Goal: Transaction & Acquisition: Purchase product/service

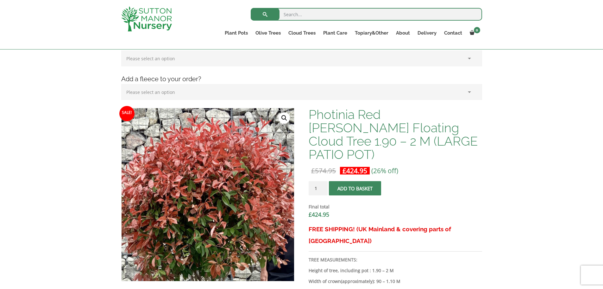
scroll to position [95, 0]
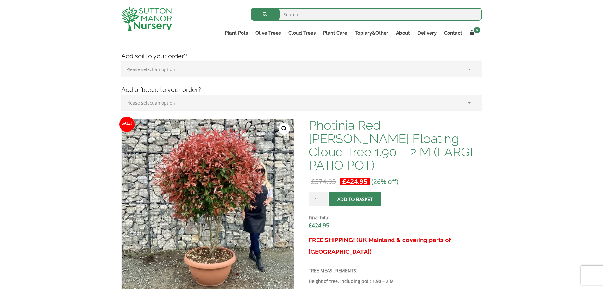
click at [471, 103] on select "Please select an option (x1) Horticultural Fleece (£24.95)" at bounding box center [301, 103] width 361 height 16
select select "(x1) Horticultural Fleece_0"
click at [121, 95] on select "Please select an option (x1) Horticultural Fleece (£24.95)" at bounding box center [301, 103] width 361 height 16
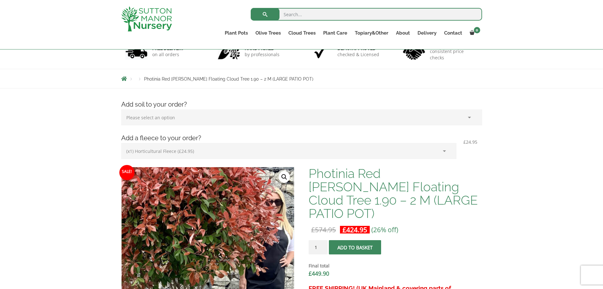
scroll to position [32, 0]
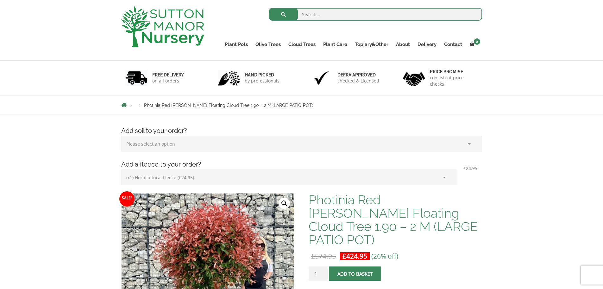
click at [360, 266] on button "Add to basket" at bounding box center [355, 273] width 52 height 14
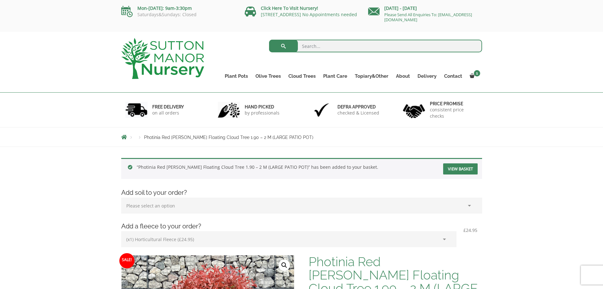
click at [445, 238] on select "Please select an option (x1) Horticultural Fleece (£24.95)" at bounding box center [288, 239] width 335 height 16
click at [121, 231] on select "Please select an option (x1) Horticultural Fleece (£24.95)" at bounding box center [288, 239] width 335 height 16
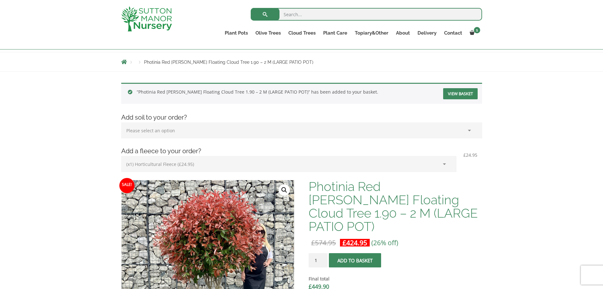
scroll to position [63, 0]
click at [470, 131] on select "Please select an option (x1) 75L Bag (£34.99) (x2) 75L Bag (£69.98) (x3) 75L Ba…" at bounding box center [301, 131] width 361 height 16
select select "(x1) 75L Bag_0"
click at [121, 123] on select "Please select an option (x1) 75L Bag (£34.99) (x2) 75L Bag (£69.98) (x3) 75L Ba…" at bounding box center [301, 131] width 361 height 16
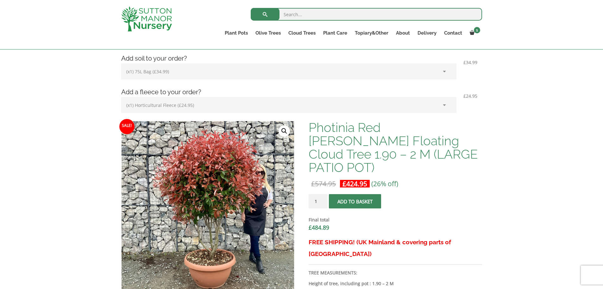
scroll to position [127, 0]
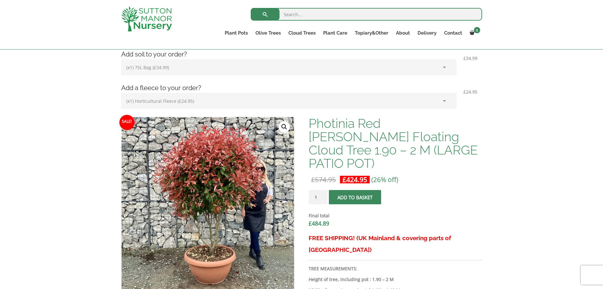
click at [355, 197] on span "submit" at bounding box center [355, 197] width 0 height 0
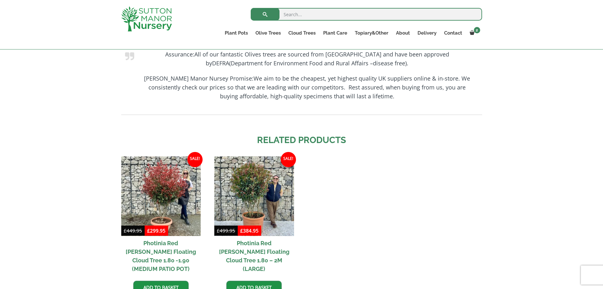
scroll to position [633, 0]
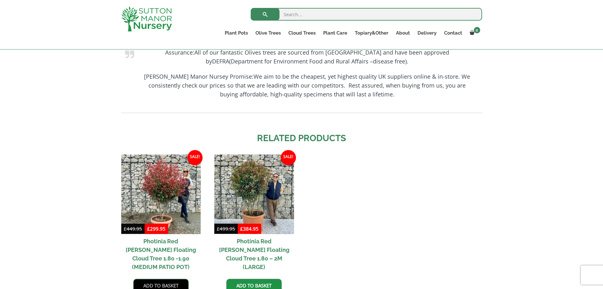
click at [159, 278] on link "Add to basket" at bounding box center [160, 284] width 55 height 13
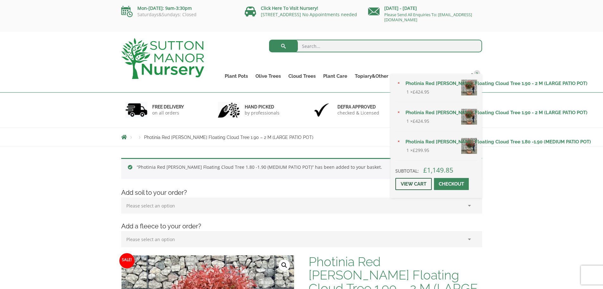
click at [413, 184] on link "View cart" at bounding box center [414, 184] width 36 height 12
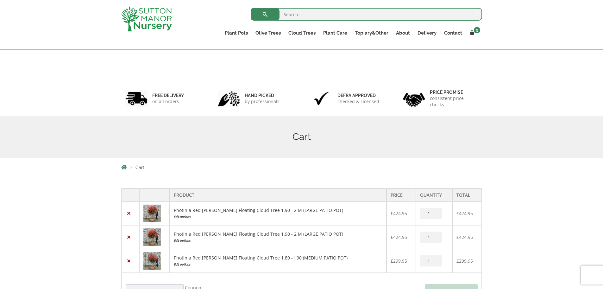
scroll to position [127, 0]
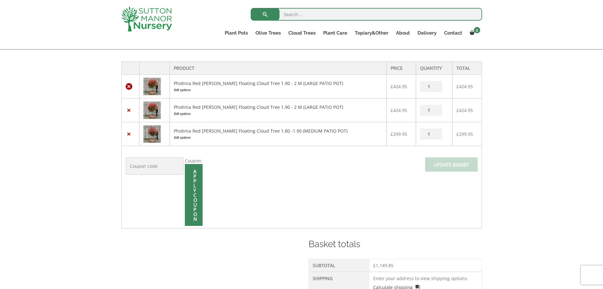
click at [129, 87] on link "×" at bounding box center [129, 86] width 7 height 7
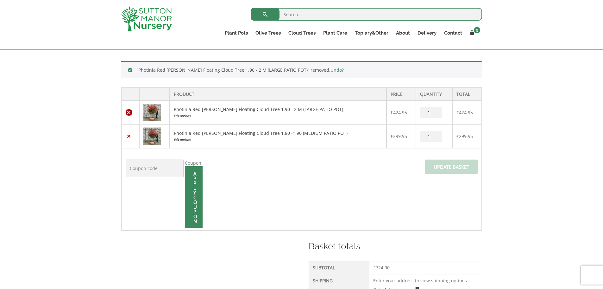
click at [129, 111] on link "×" at bounding box center [129, 112] width 7 height 7
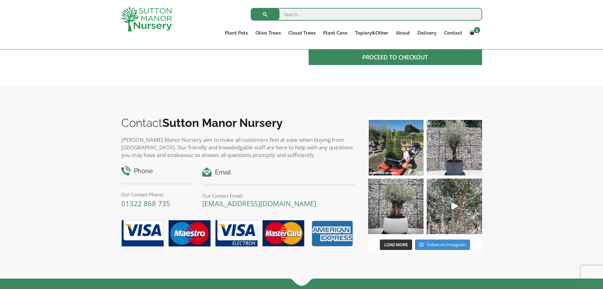
scroll to position [378, 0]
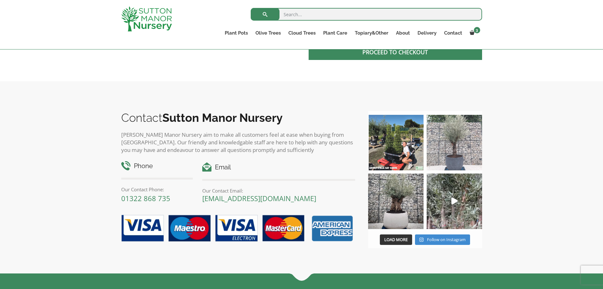
click at [454, 145] on img at bounding box center [454, 142] width 55 height 55
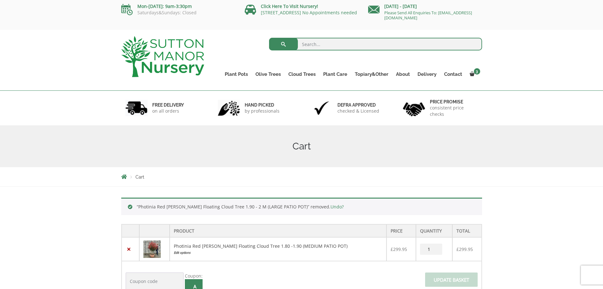
scroll to position [0, 0]
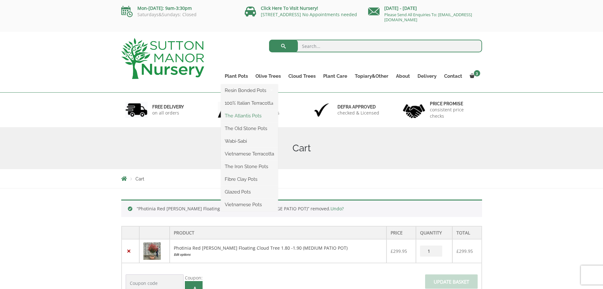
click at [253, 115] on link "The Atlantis Pots" at bounding box center [249, 116] width 57 height 10
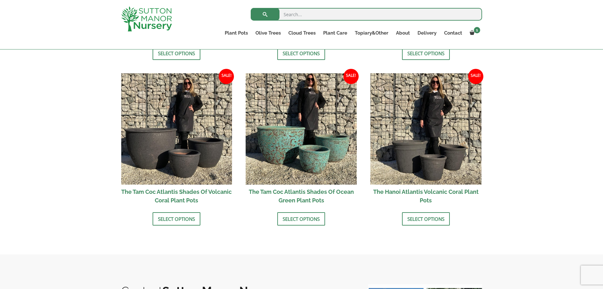
scroll to position [409, 0]
